Goal: Task Accomplishment & Management: Use online tool/utility

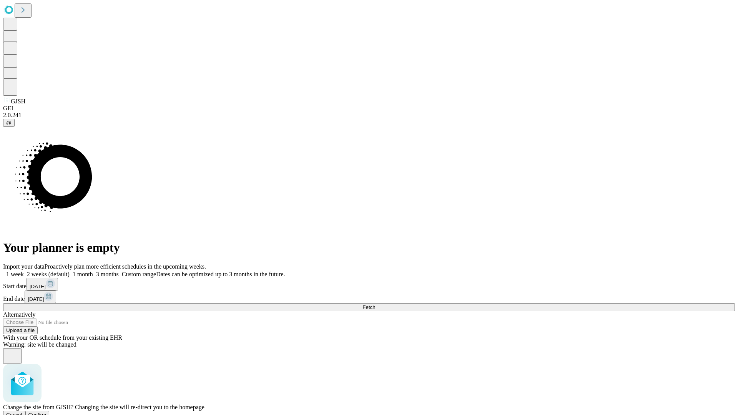
click at [47, 412] on span "Confirm" at bounding box center [37, 415] width 18 height 6
click at [24, 271] on label "1 week" at bounding box center [13, 274] width 21 height 7
click at [375, 304] on span "Fetch" at bounding box center [369, 307] width 13 height 6
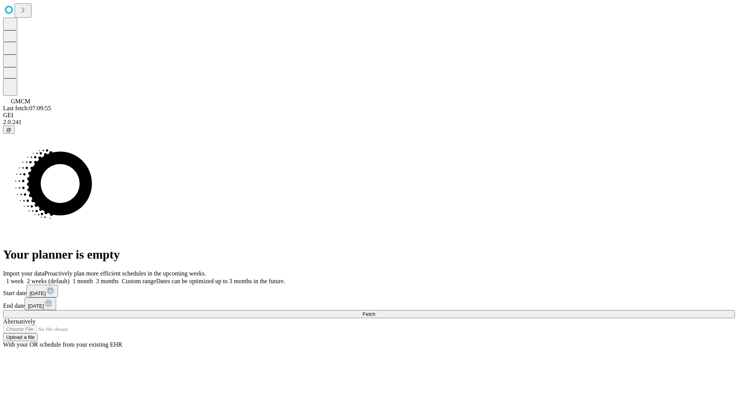
click at [24, 278] on label "1 week" at bounding box center [13, 281] width 21 height 7
click at [375, 311] on span "Fetch" at bounding box center [369, 314] width 13 height 6
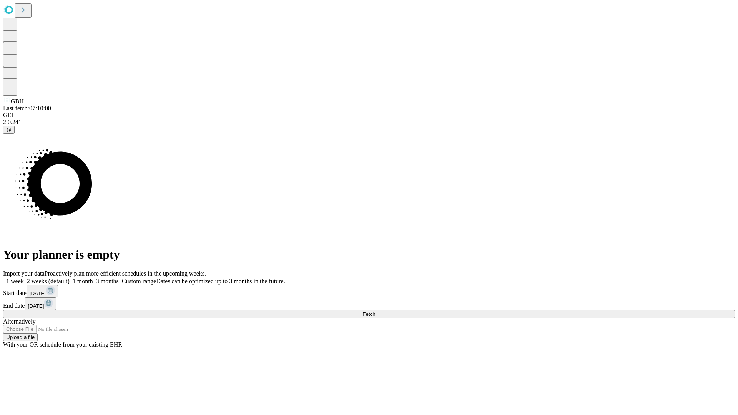
click at [24, 278] on label "1 week" at bounding box center [13, 281] width 21 height 7
click at [375, 311] on span "Fetch" at bounding box center [369, 314] width 13 height 6
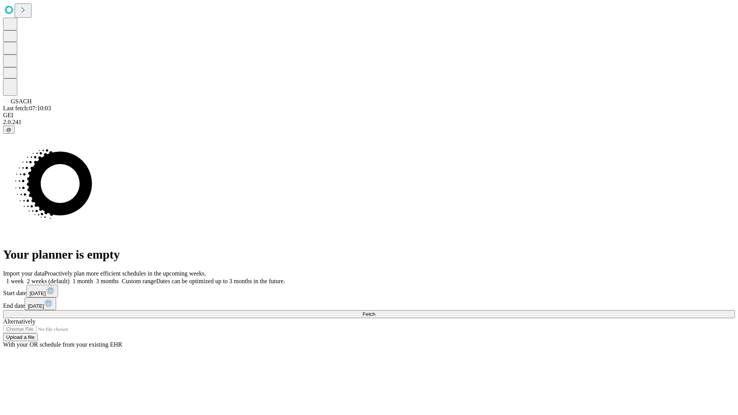
click at [375, 311] on span "Fetch" at bounding box center [369, 314] width 13 height 6
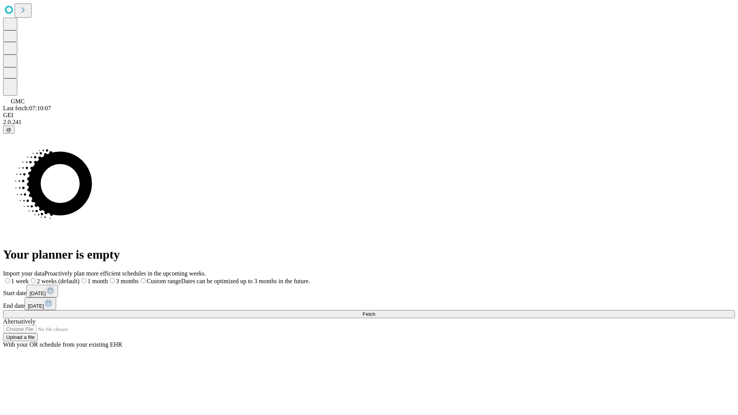
click at [29, 278] on label "1 week" at bounding box center [16, 281] width 26 height 7
click at [375, 311] on span "Fetch" at bounding box center [369, 314] width 13 height 6
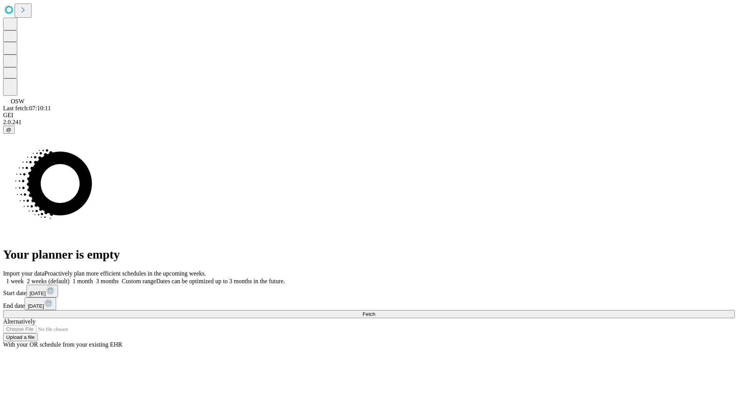
click at [375, 311] on span "Fetch" at bounding box center [369, 314] width 13 height 6
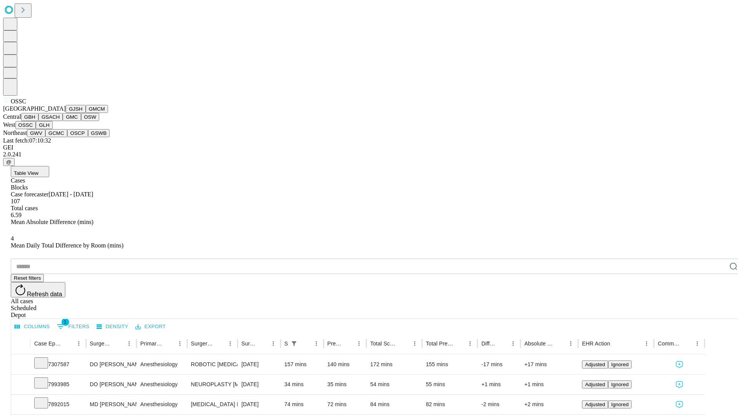
click at [52, 129] on button "GLH" at bounding box center [44, 125] width 17 height 8
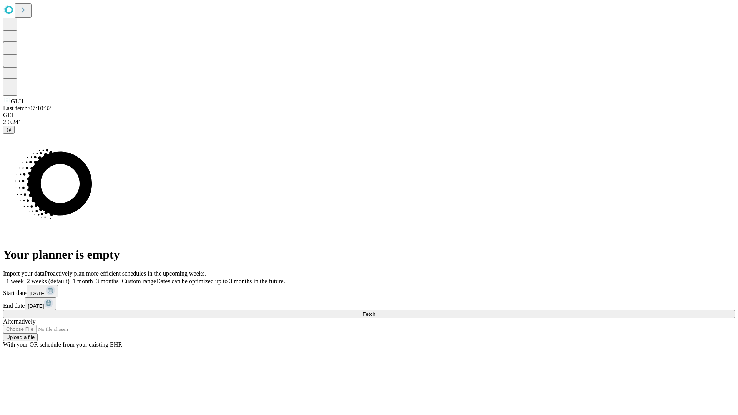
click at [24, 278] on label "1 week" at bounding box center [13, 281] width 21 height 7
click at [375, 311] on span "Fetch" at bounding box center [369, 314] width 13 height 6
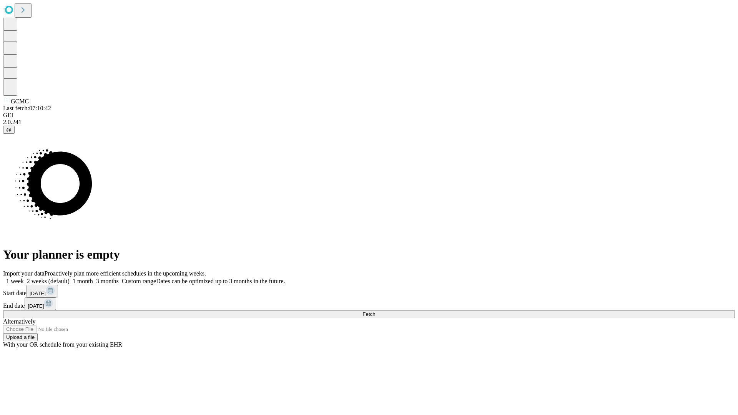
click at [24, 278] on label "1 week" at bounding box center [13, 281] width 21 height 7
click at [375, 311] on span "Fetch" at bounding box center [369, 314] width 13 height 6
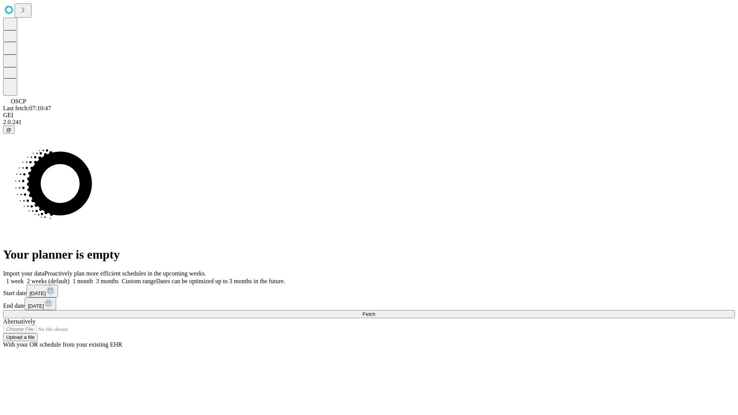
click at [24, 278] on label "1 week" at bounding box center [13, 281] width 21 height 7
click at [375, 311] on span "Fetch" at bounding box center [369, 314] width 13 height 6
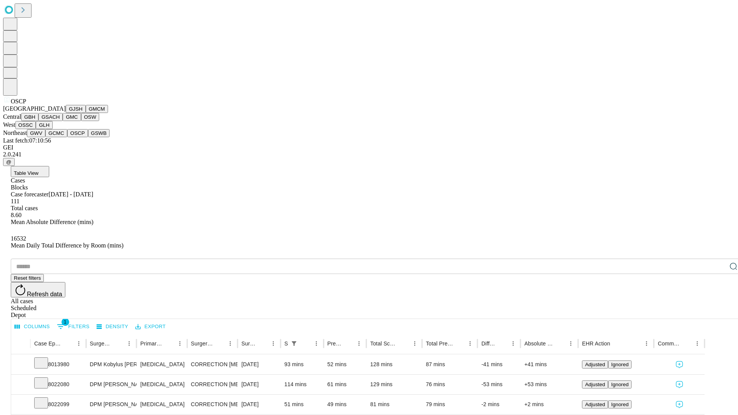
click at [88, 137] on button "GSWB" at bounding box center [99, 133] width 22 height 8
